Goal: Information Seeking & Learning: Learn about a topic

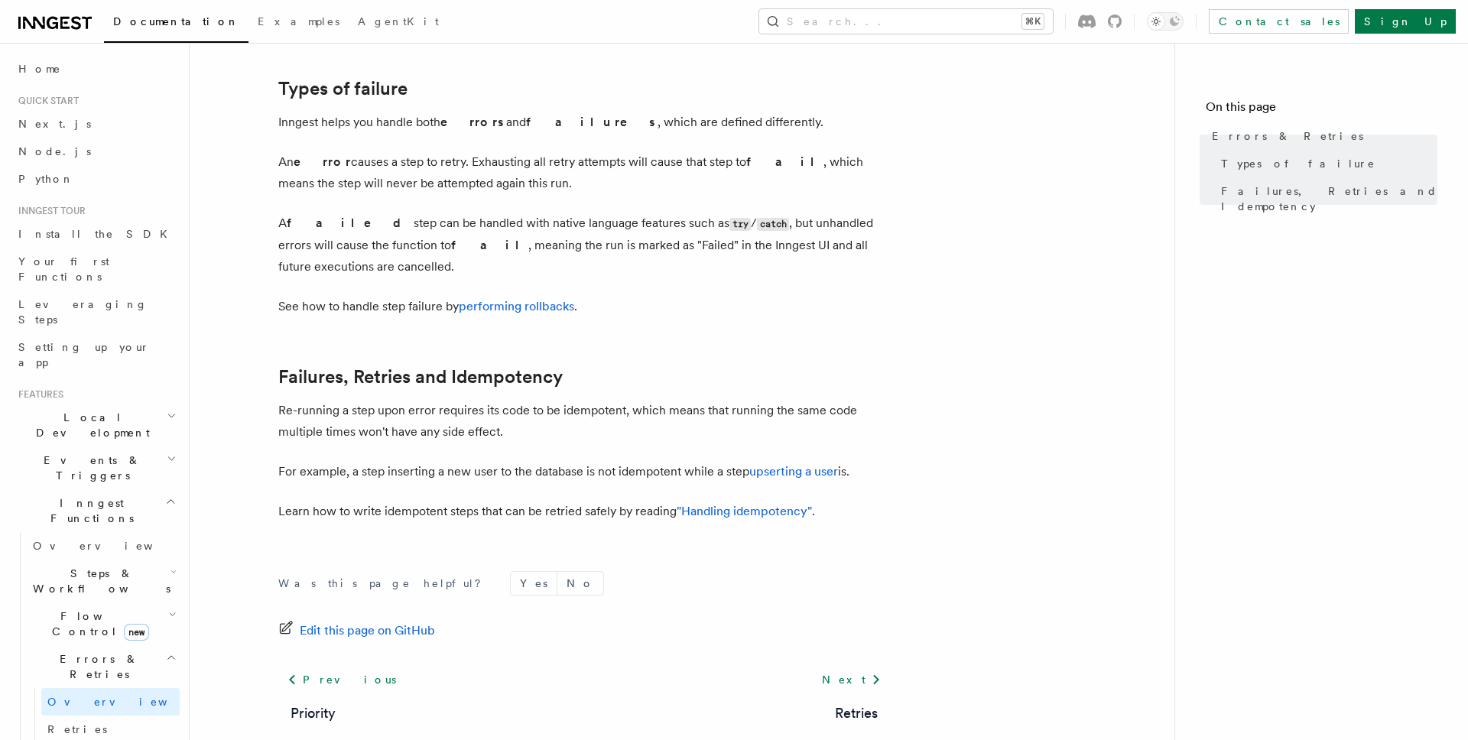
scroll to position [574, 0]
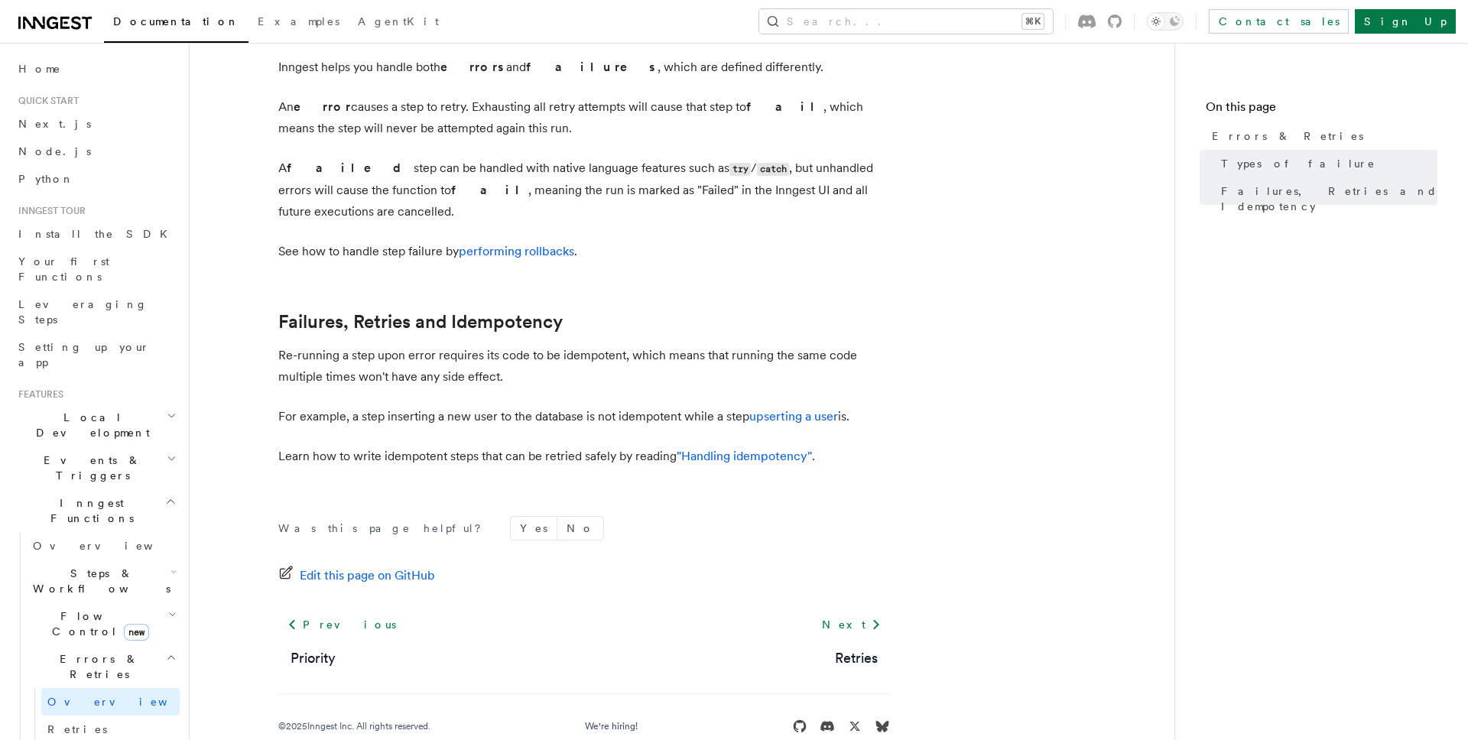
click at [89, 609] on span "Flow Control new" at bounding box center [97, 624] width 141 height 31
click at [82, 711] on span "Concurrency" at bounding box center [97, 717] width 101 height 12
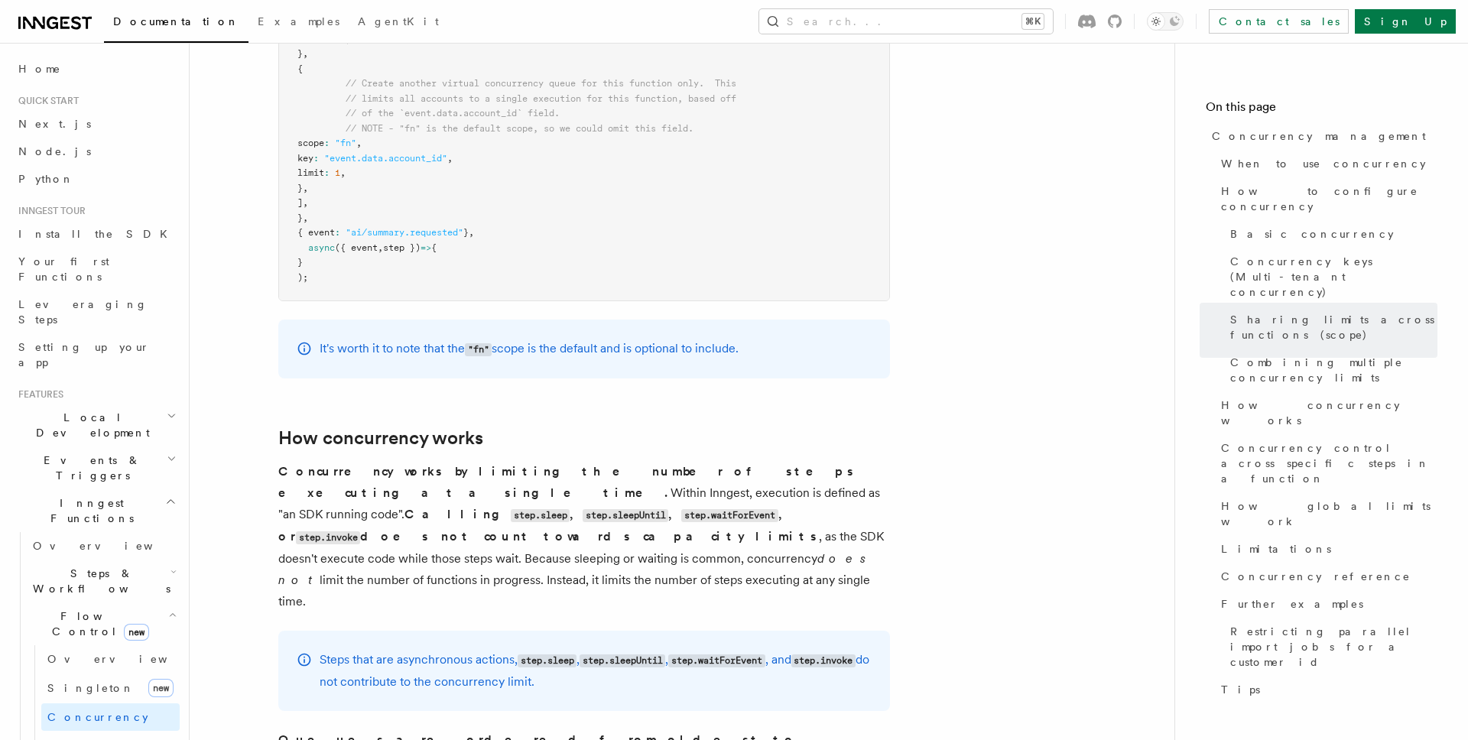
scroll to position [2829, 0]
click at [478, 508] on strong "Calling step.sleep , step.sleepUntil , step.waitForEvent , or step.invoke does …" at bounding box center [548, 526] width 541 height 37
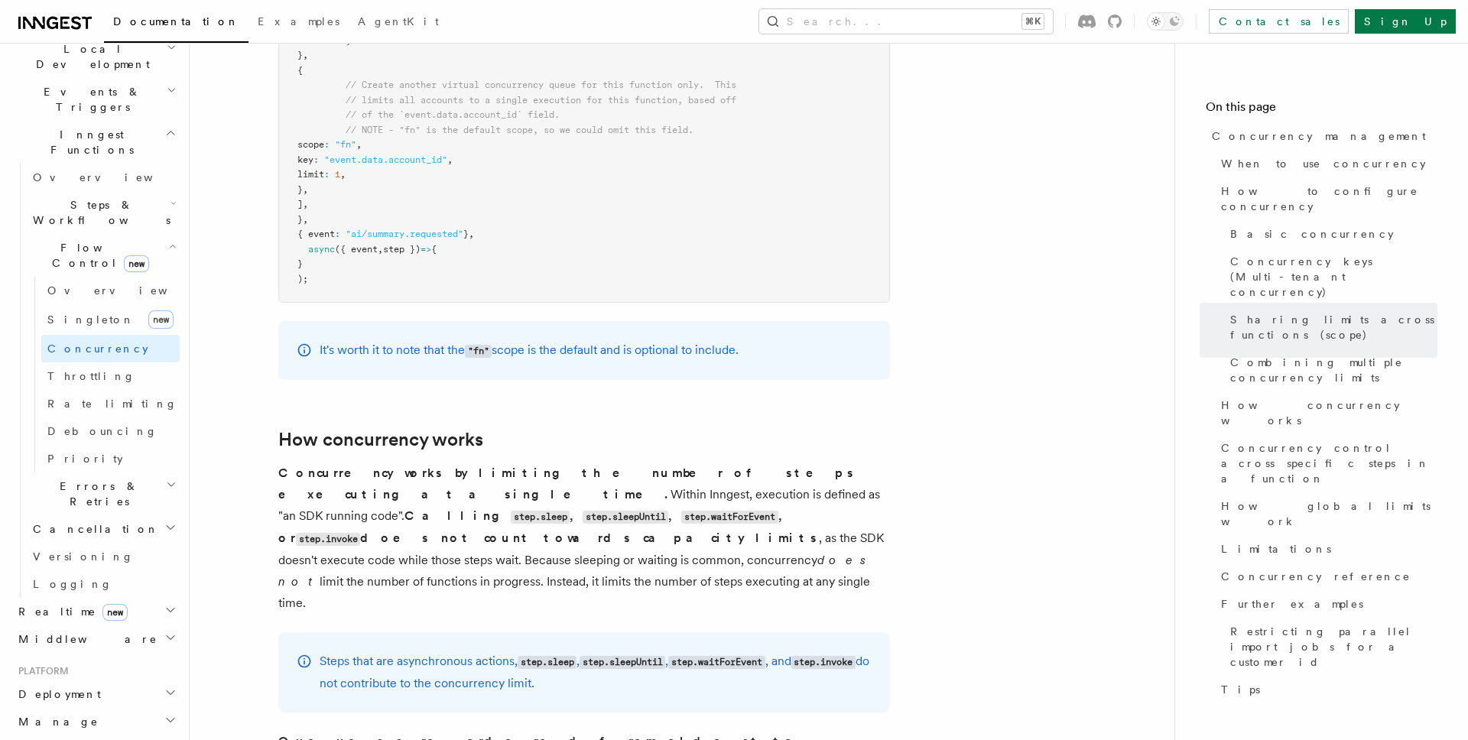
click at [815, 505] on p "Concurrency works by limiting the number of steps executing at a single time. W…" at bounding box center [584, 538] width 612 height 151
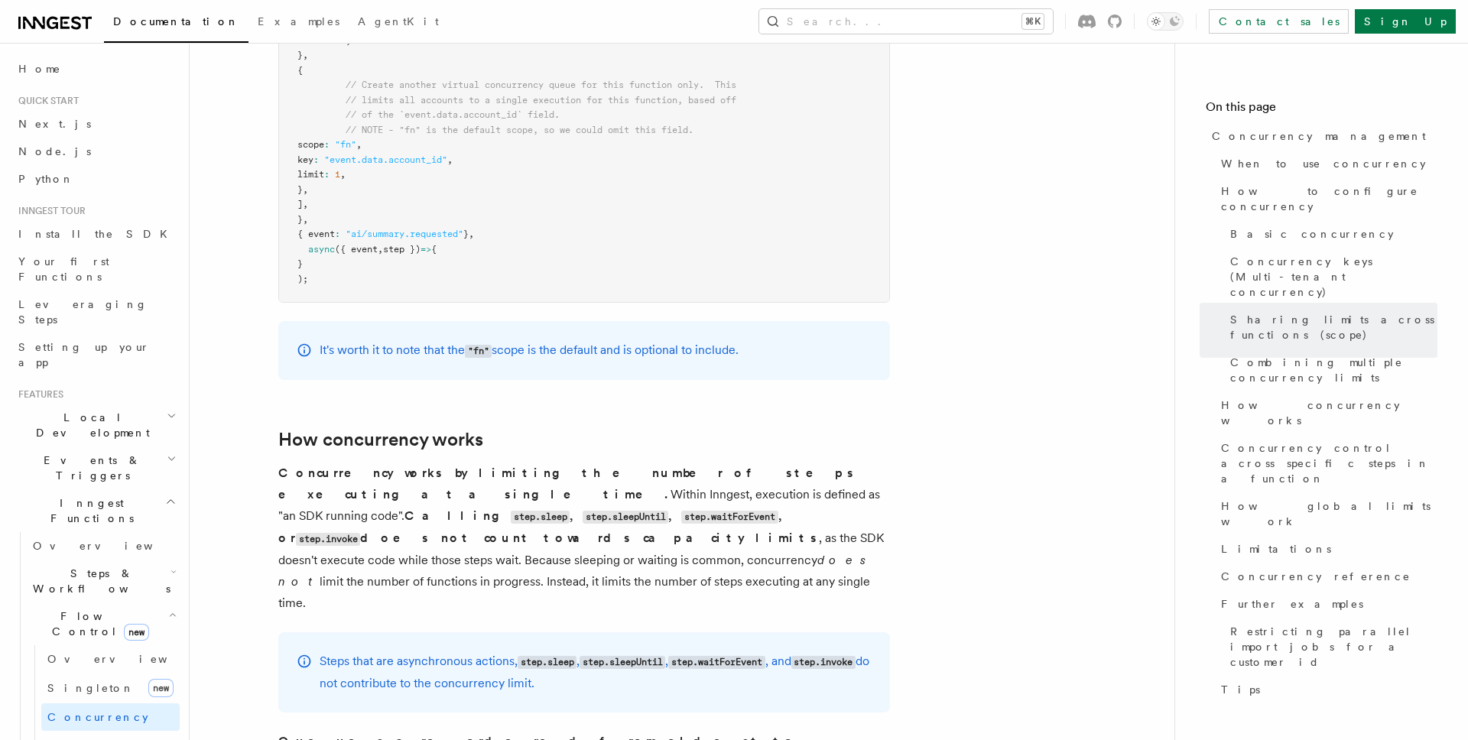
click at [135, 560] on h2 "Steps & Workflows" at bounding box center [103, 581] width 153 height 43
click at [86, 638] on span "Function steps" at bounding box center [106, 644] width 118 height 12
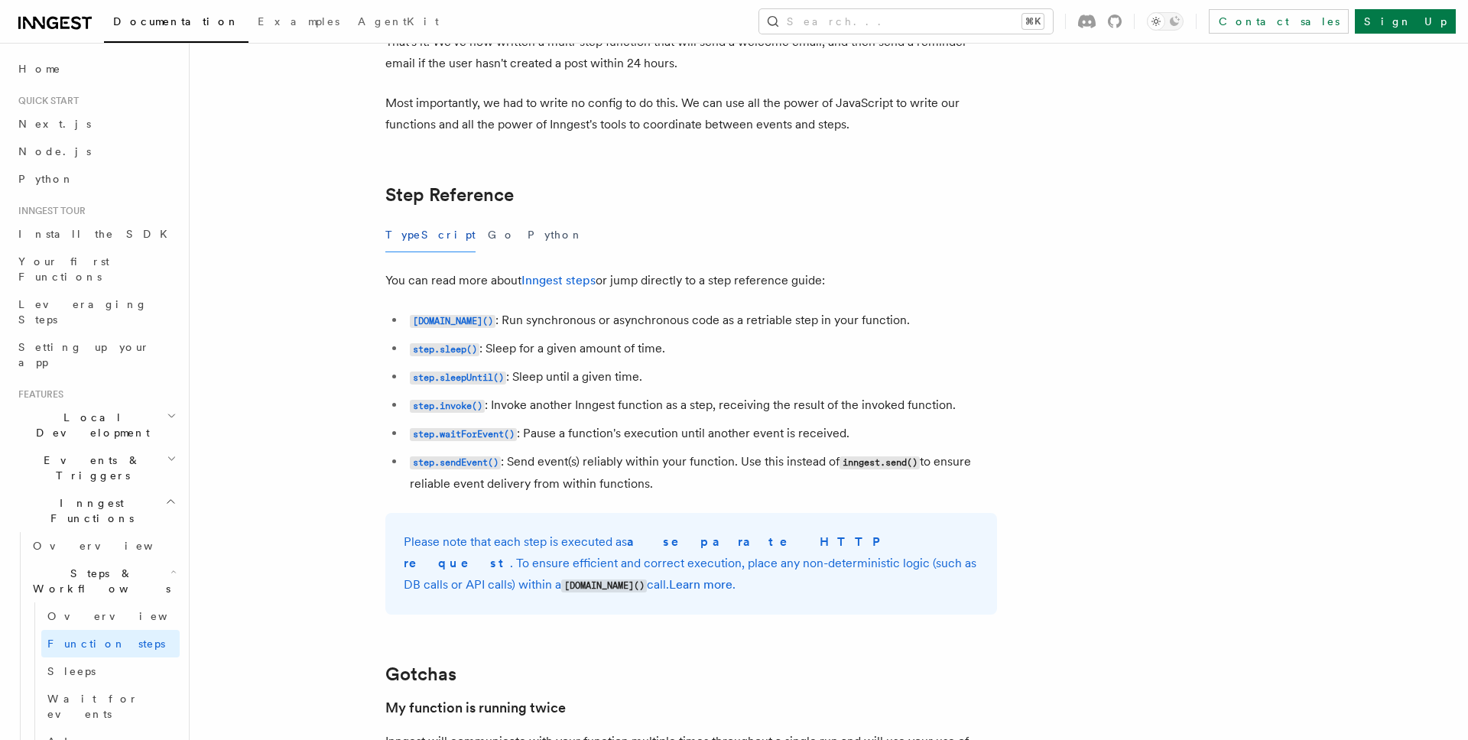
scroll to position [2581, 0]
click at [447, 404] on code "step.invoke()" at bounding box center [447, 404] width 75 height 13
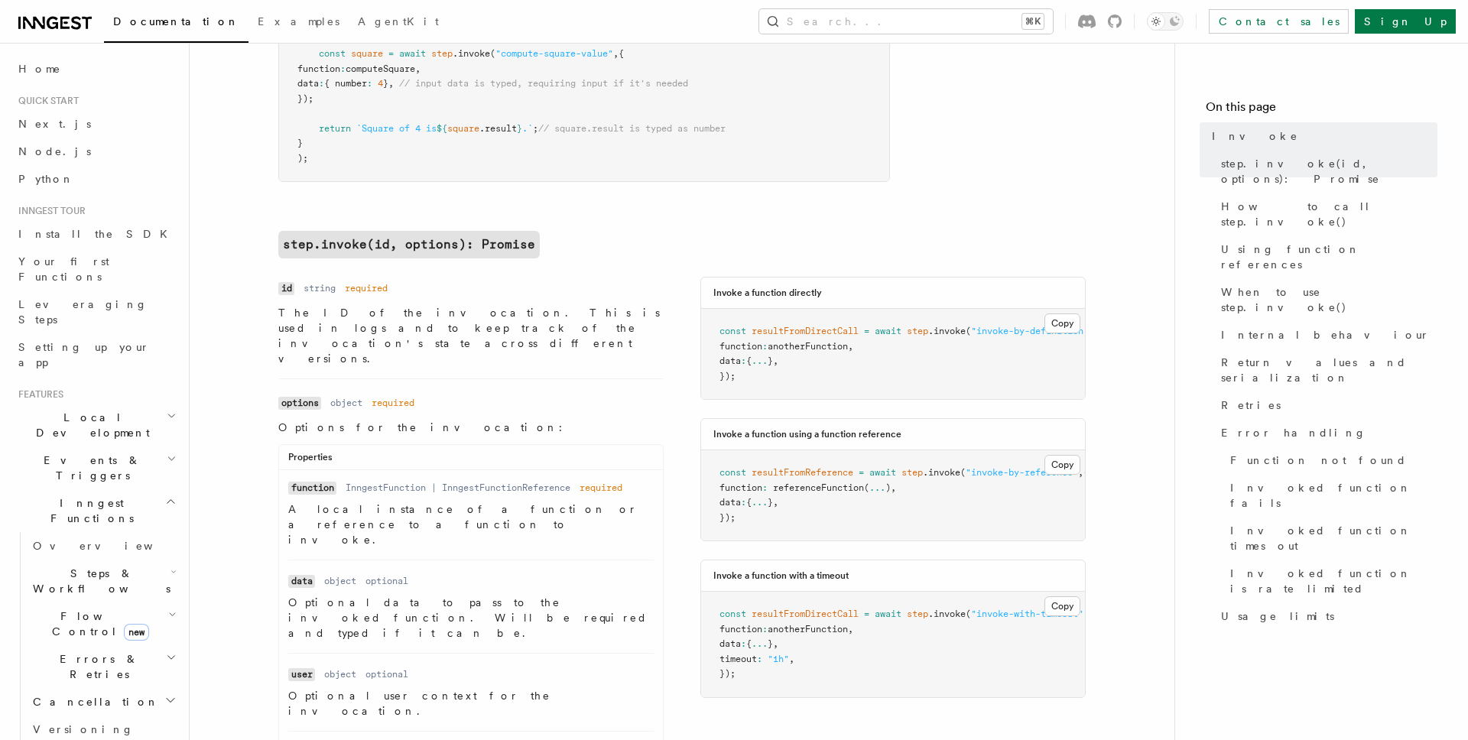
scroll to position [485, 0]
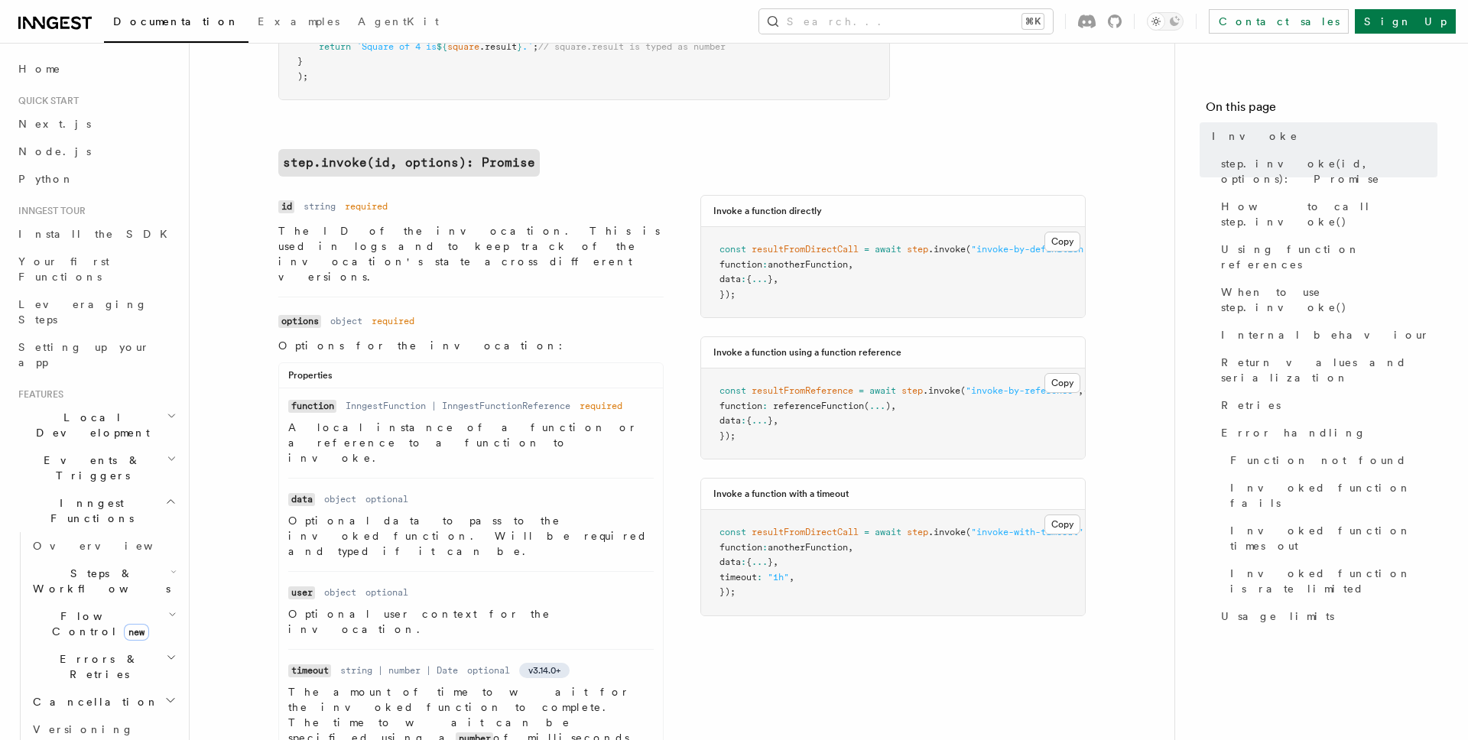
click at [840, 405] on span "referenceFunction" at bounding box center [818, 406] width 91 height 11
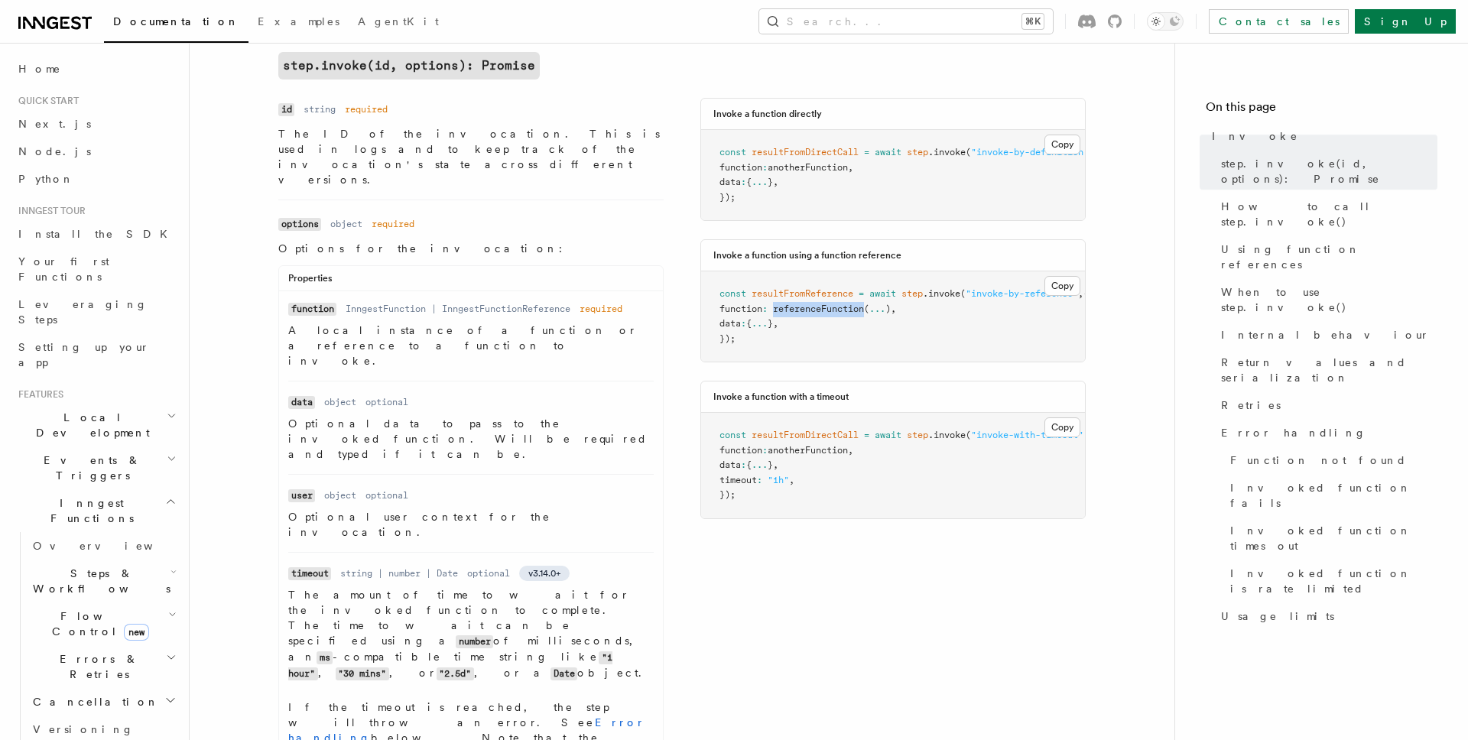
scroll to position [586, 0]
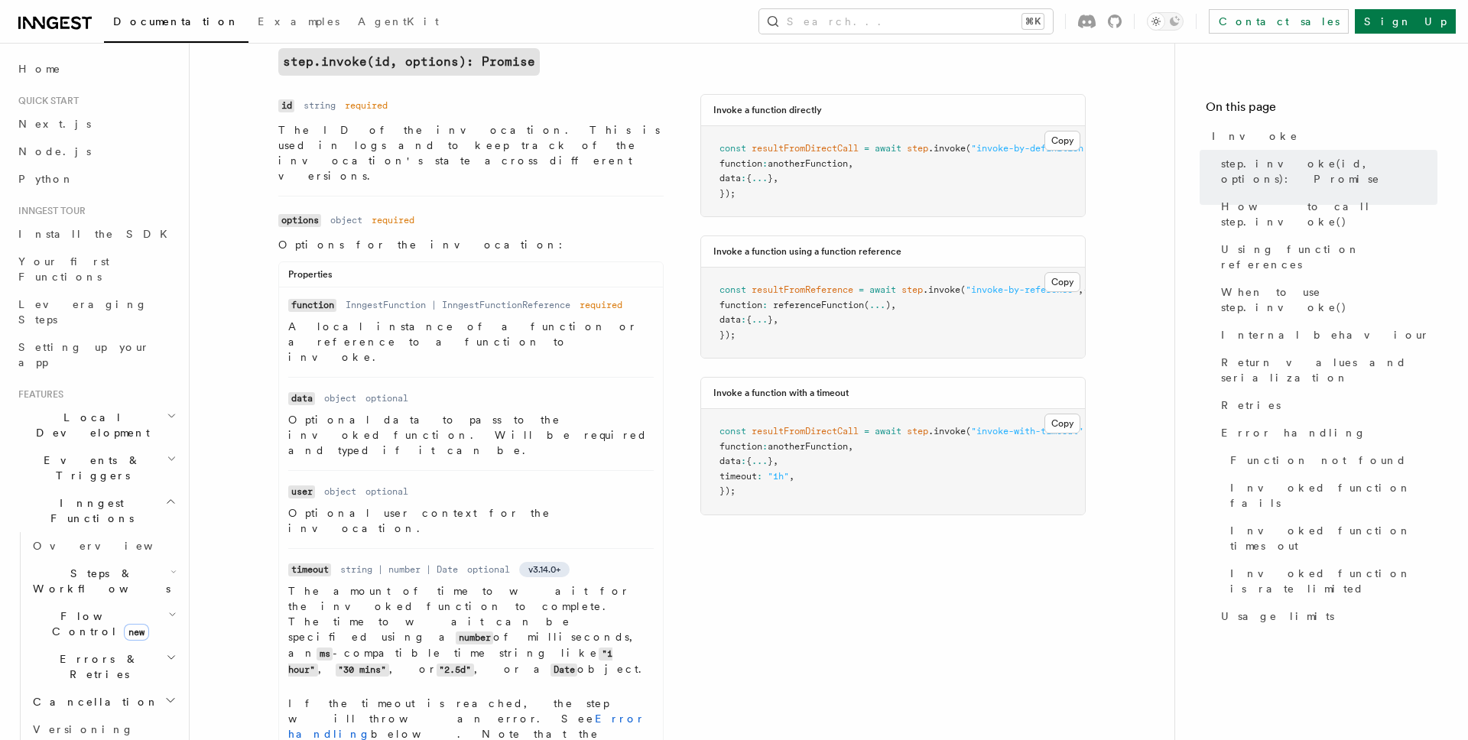
click at [529, 299] on dd "InngestFunction | InngestFunctionReference" at bounding box center [458, 305] width 225 height 12
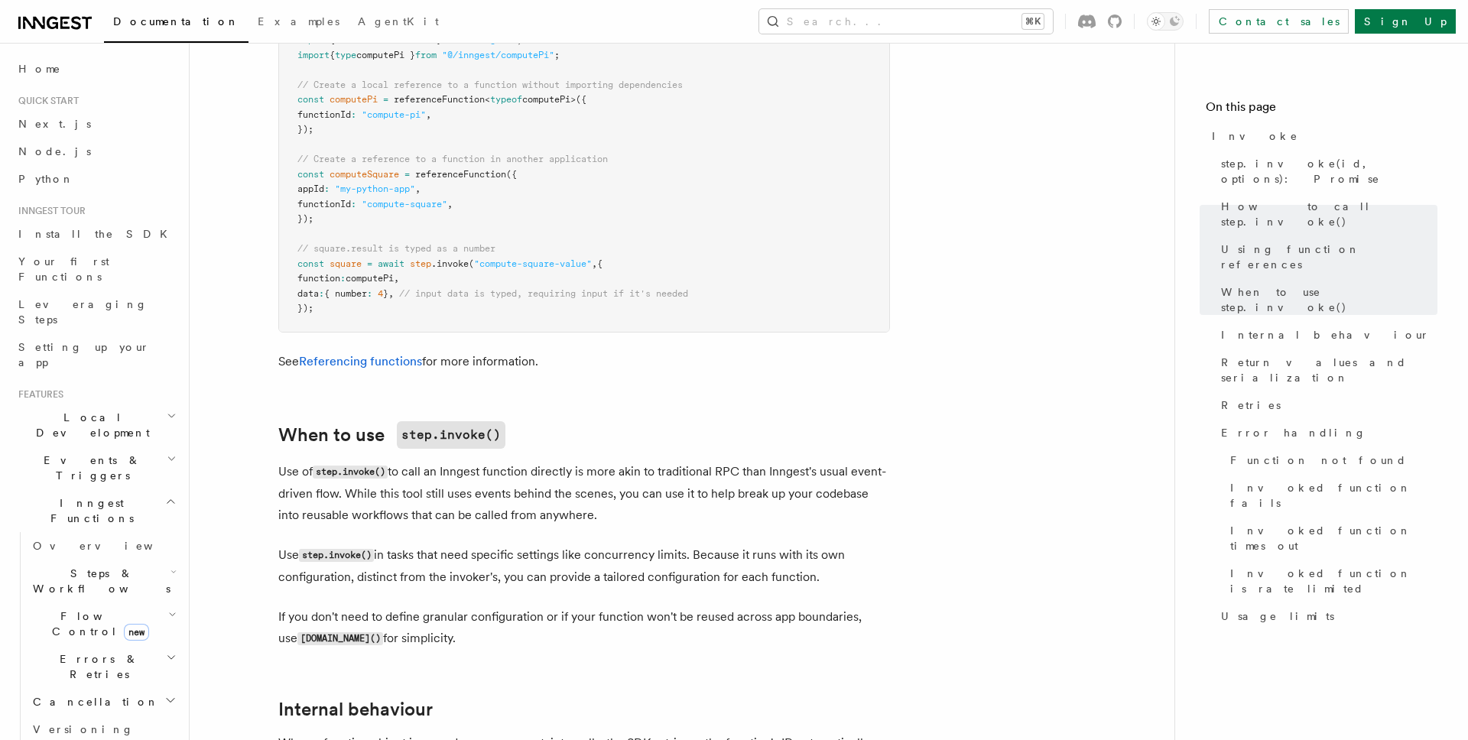
scroll to position [778, 0]
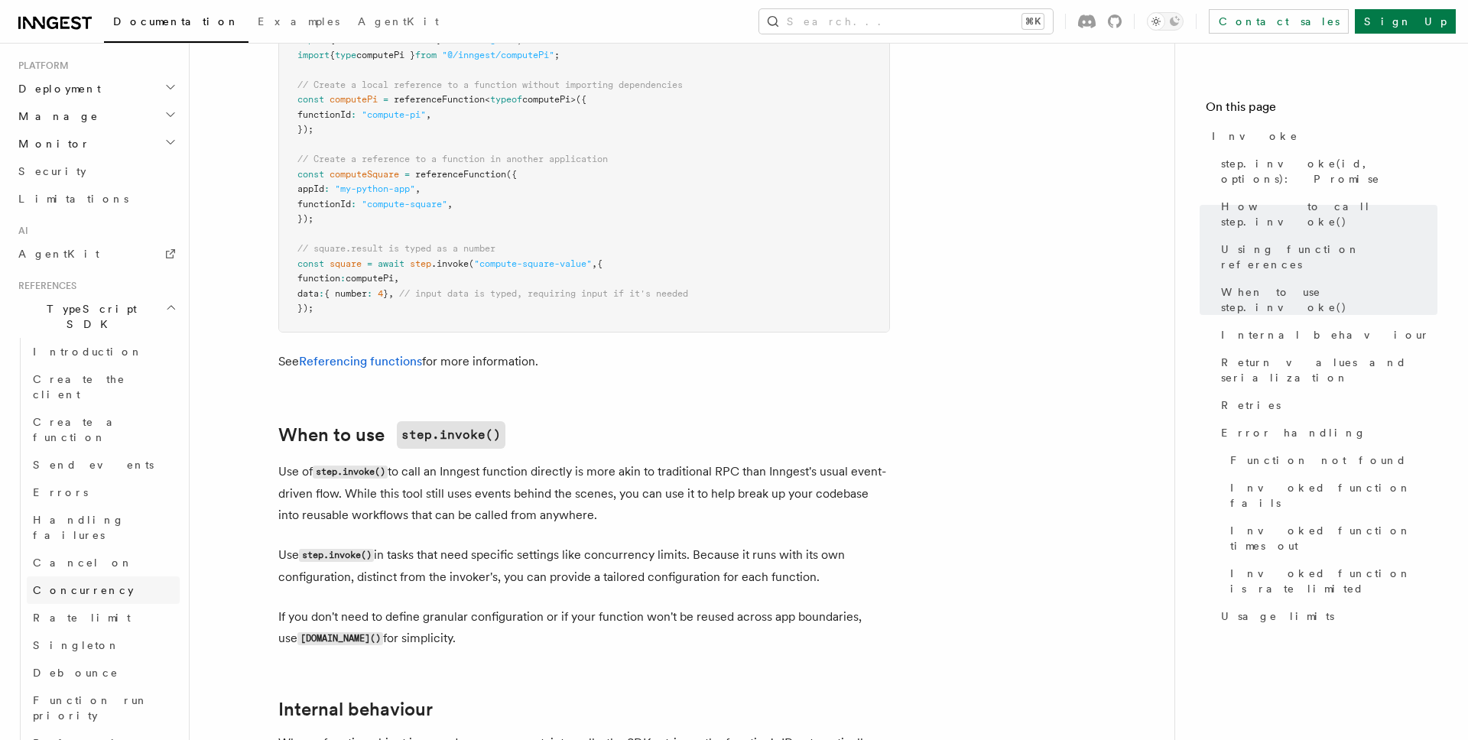
click at [63, 584] on span "Concurrency" at bounding box center [83, 590] width 101 height 12
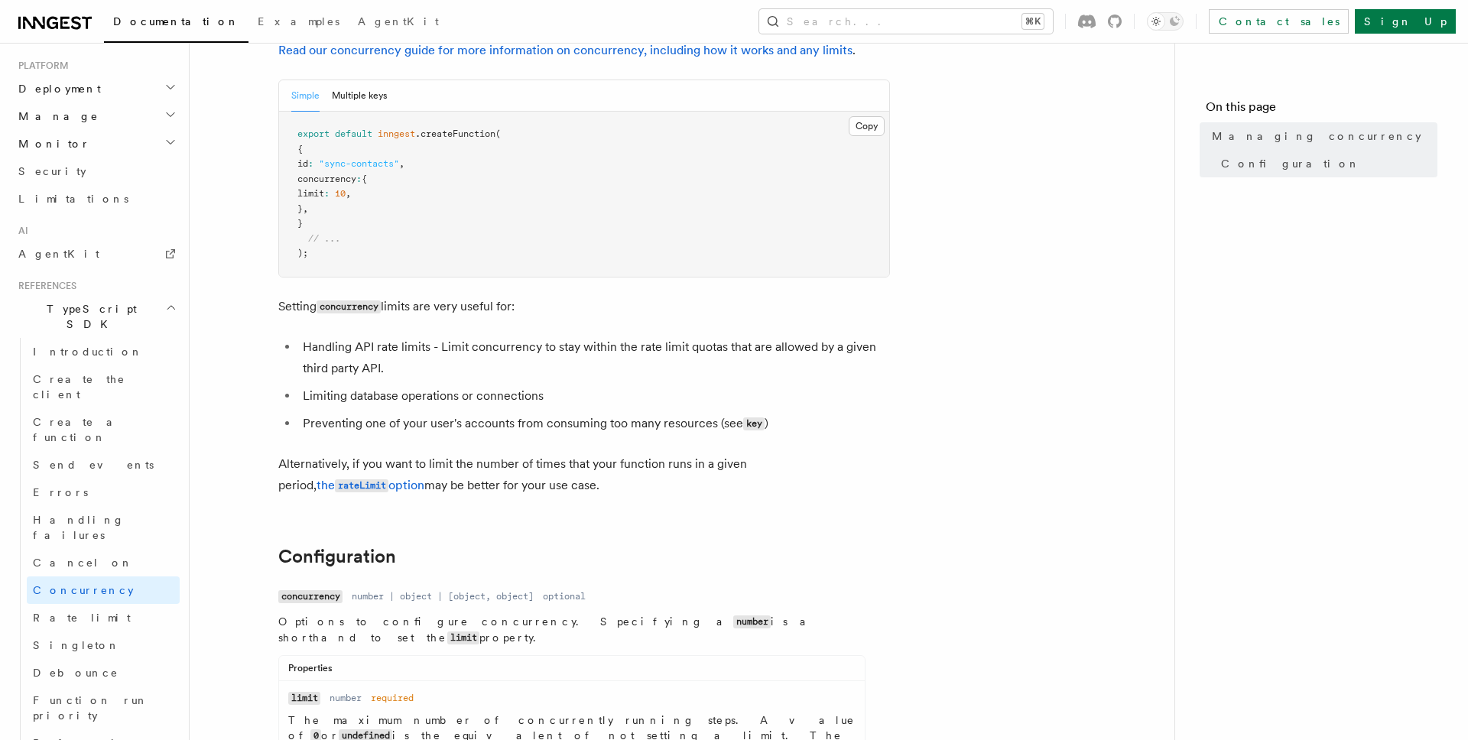
scroll to position [167, 0]
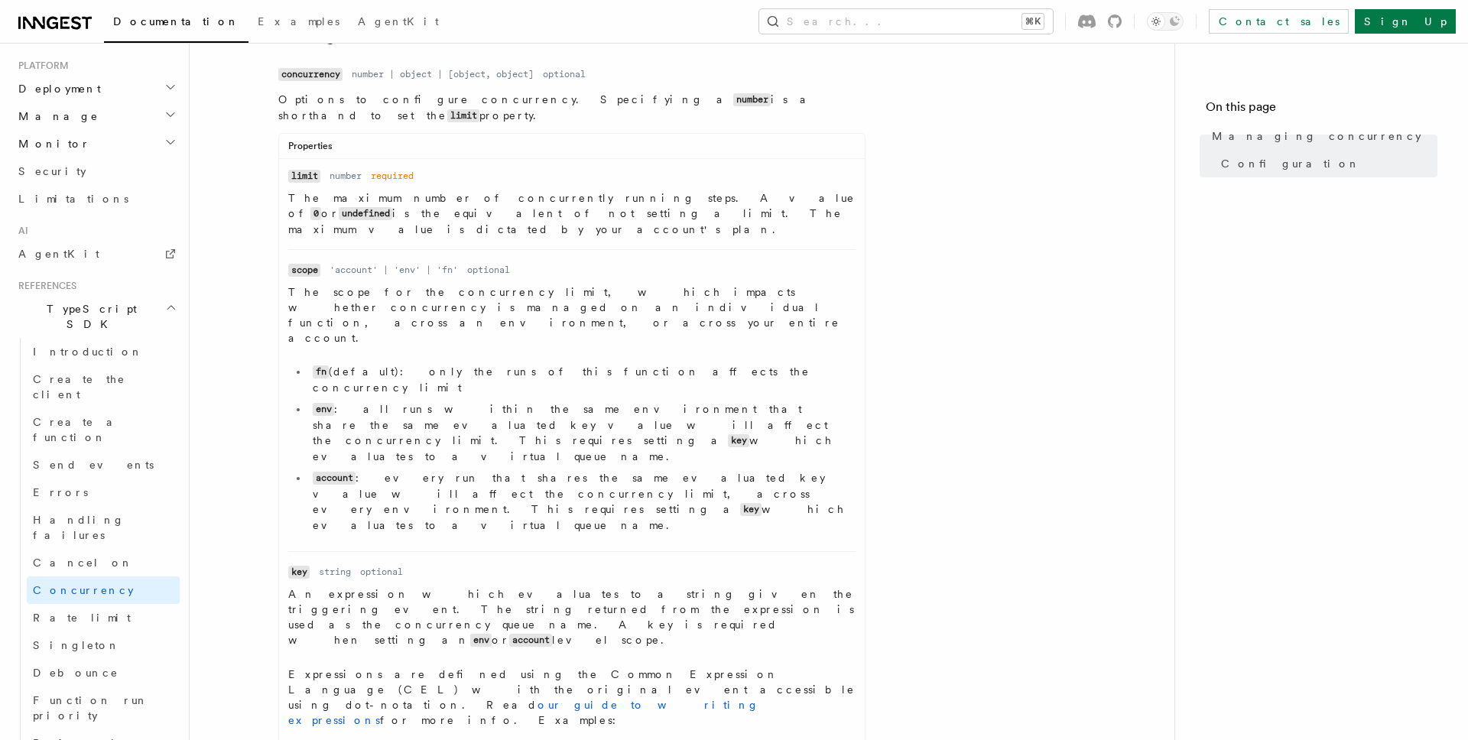
scroll to position [694, 0]
